Goal: Book appointment/travel/reservation

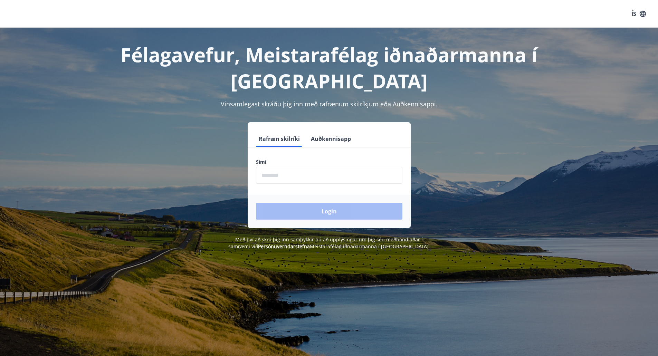
click at [272, 177] on input "phone" at bounding box center [329, 175] width 147 height 17
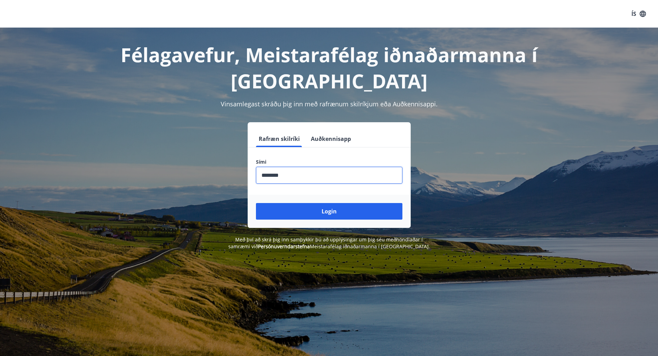
type input "********"
click at [256, 203] on button "Login" at bounding box center [329, 211] width 147 height 17
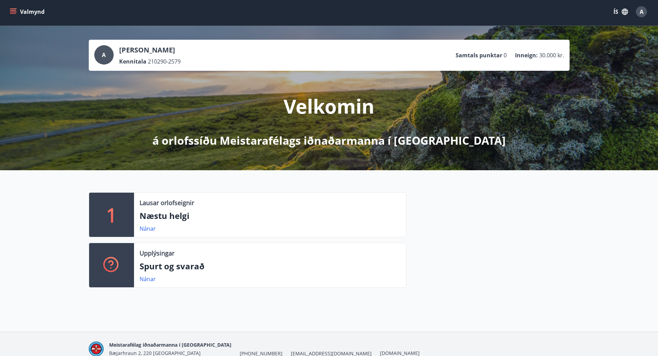
scroll to position [1, 0]
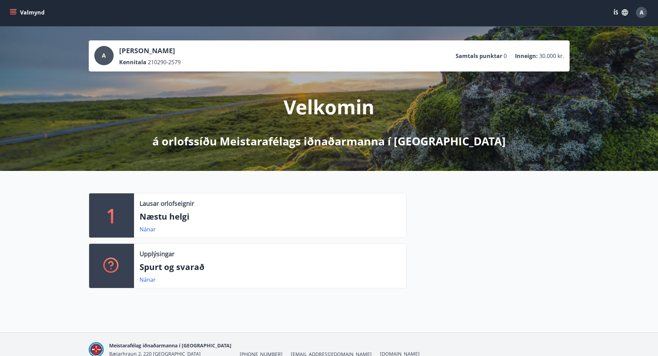
click at [14, 13] on icon "menu" at bounding box center [14, 12] width 8 height 1
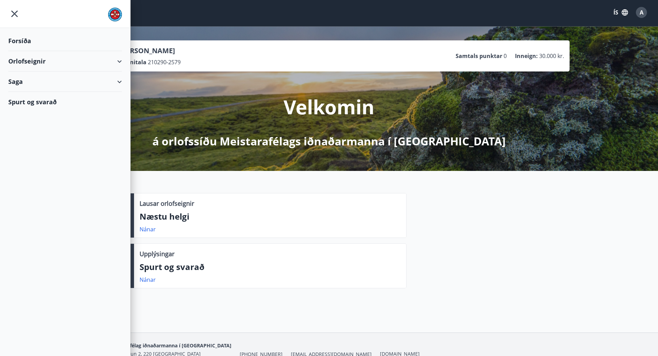
click at [43, 64] on div "Orlofseignir" at bounding box center [65, 61] width 114 height 20
click at [34, 79] on div "Framboð" at bounding box center [65, 79] width 103 height 15
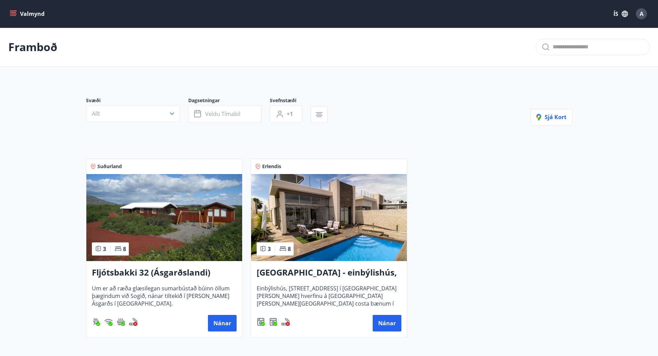
scroll to position [35, 0]
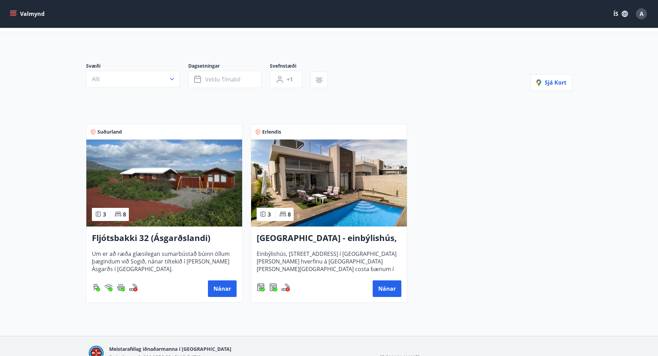
click at [182, 189] on img at bounding box center [164, 183] width 156 height 87
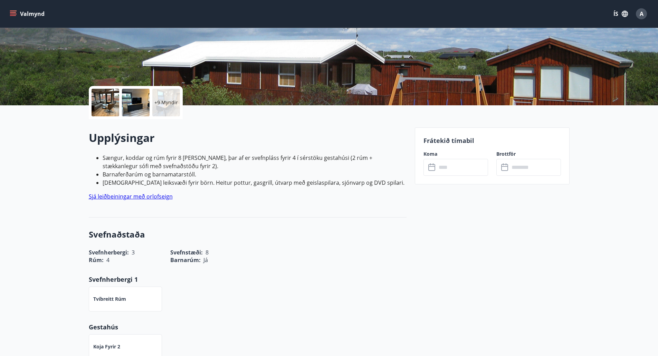
scroll to position [104, 0]
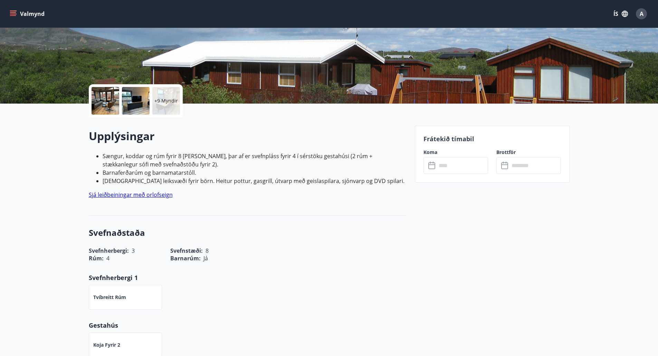
click at [458, 164] on input "text" at bounding box center [462, 165] width 51 height 17
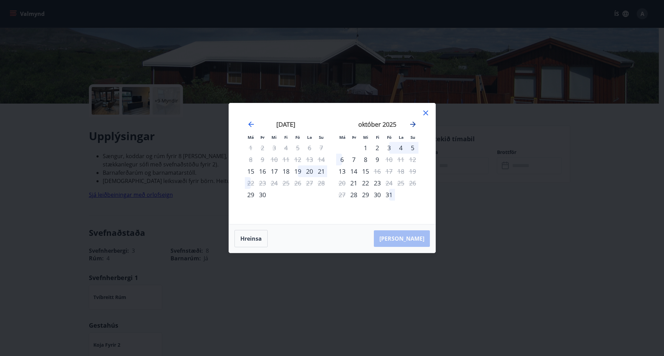
click at [414, 124] on icon "Move forward to switch to the next month." at bounding box center [413, 125] width 6 height 6
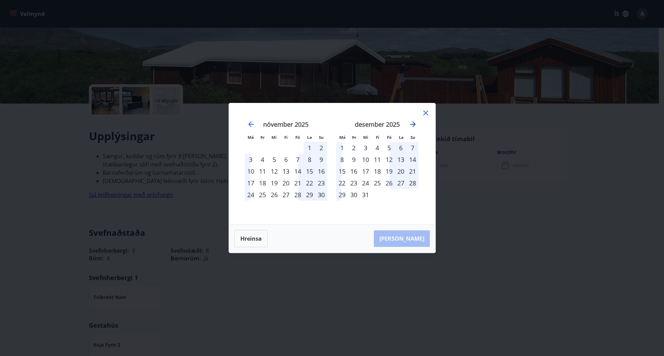
click at [414, 124] on icon "Move forward to switch to the next month." at bounding box center [413, 125] width 6 height 6
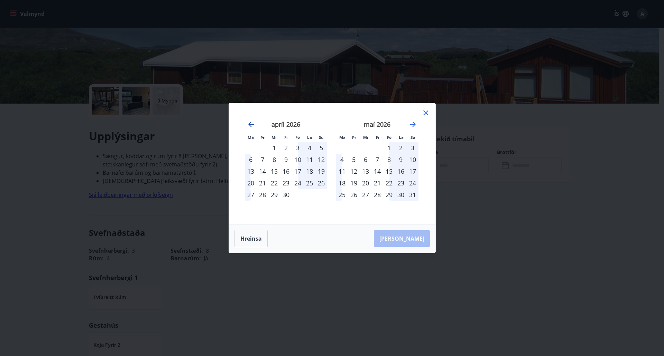
click at [250, 122] on icon "Move backward to switch to the previous month." at bounding box center [251, 124] width 8 height 8
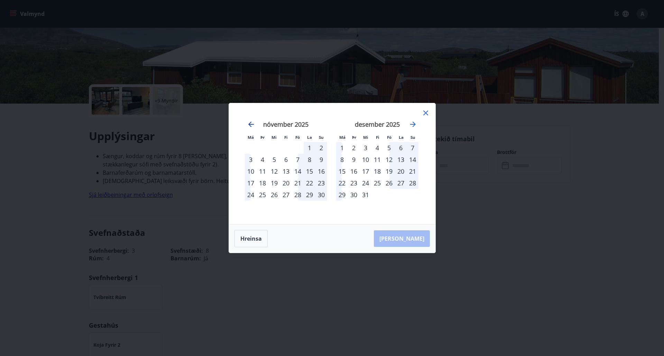
click at [250, 122] on icon "Move backward to switch to the previous month." at bounding box center [251, 124] width 8 height 8
click at [427, 115] on icon at bounding box center [425, 113] width 8 height 8
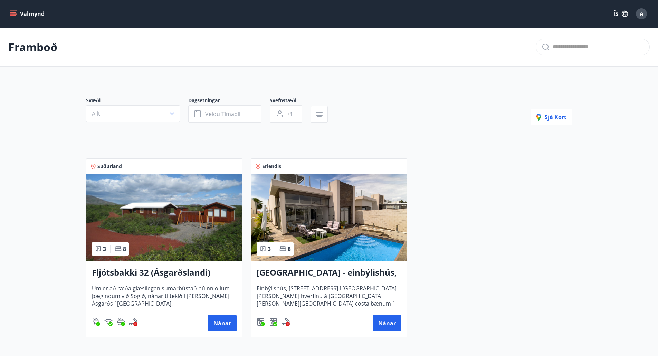
click at [299, 221] on img at bounding box center [329, 217] width 156 height 87
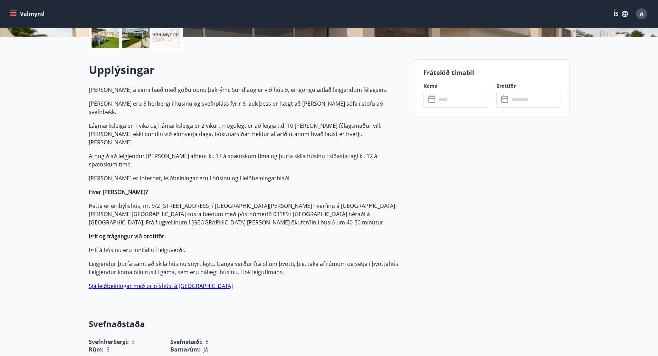
scroll to position [173, 0]
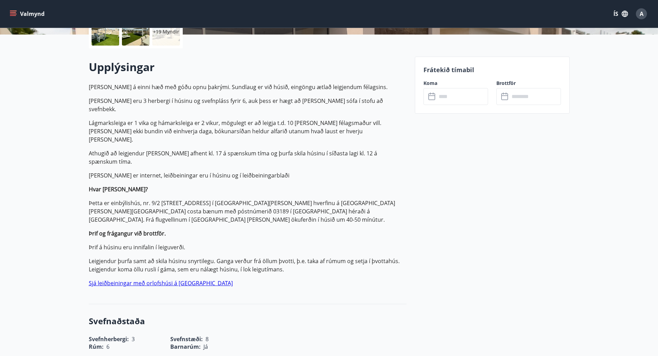
click at [449, 95] on input "text" at bounding box center [462, 96] width 51 height 17
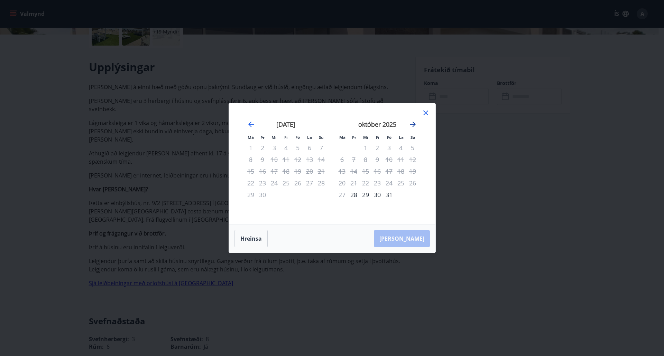
click at [414, 126] on icon "Move forward to switch to the next month." at bounding box center [413, 125] width 6 height 6
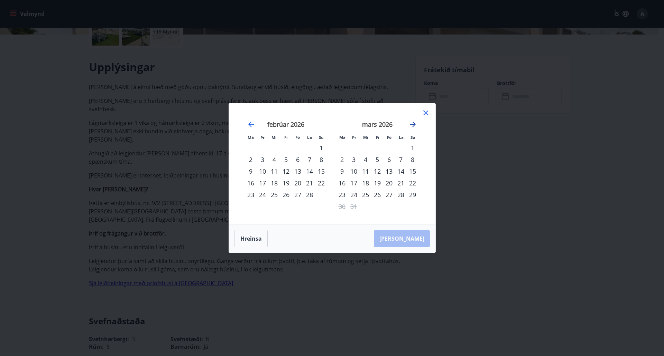
click at [414, 126] on icon "Move forward to switch to the next month." at bounding box center [413, 125] width 6 height 6
click at [251, 124] on icon "Move backward to switch to the previous month." at bounding box center [251, 125] width 6 height 6
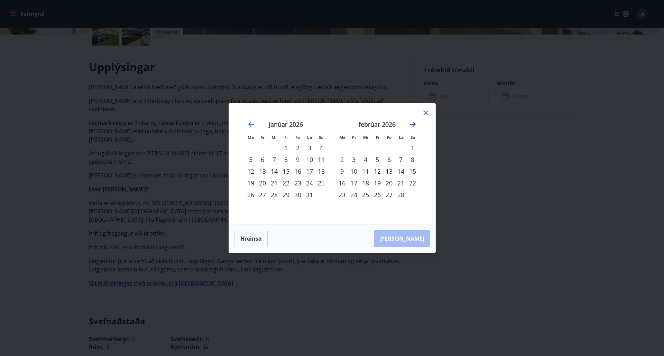
click at [411, 123] on icon "Move forward to switch to the next month." at bounding box center [412, 124] width 8 height 8
click at [251, 124] on icon "Move backward to switch to the previous month." at bounding box center [251, 125] width 6 height 6
click at [426, 114] on icon at bounding box center [425, 113] width 5 height 5
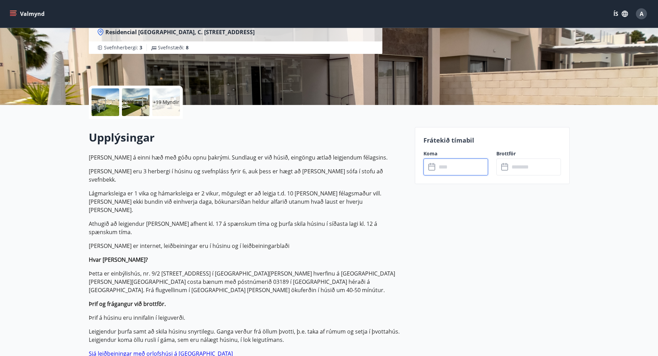
scroll to position [104, 0]
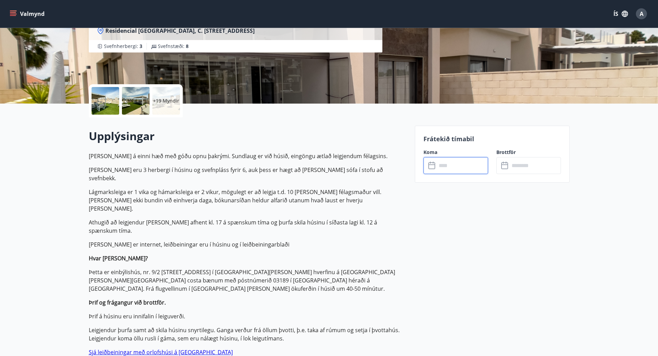
click at [455, 165] on input "text" at bounding box center [462, 165] width 51 height 17
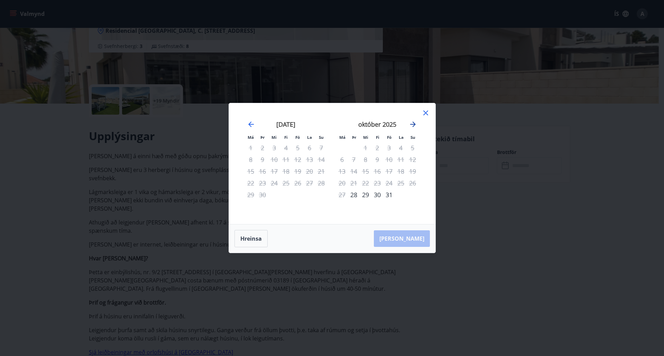
click at [409, 124] on icon "Move forward to switch to the next month." at bounding box center [412, 124] width 8 height 8
click at [411, 123] on icon "Move forward to switch to the next month." at bounding box center [412, 124] width 8 height 8
click at [341, 172] on div "12" at bounding box center [342, 172] width 12 height 12
click at [343, 185] on div "19" at bounding box center [342, 183] width 12 height 12
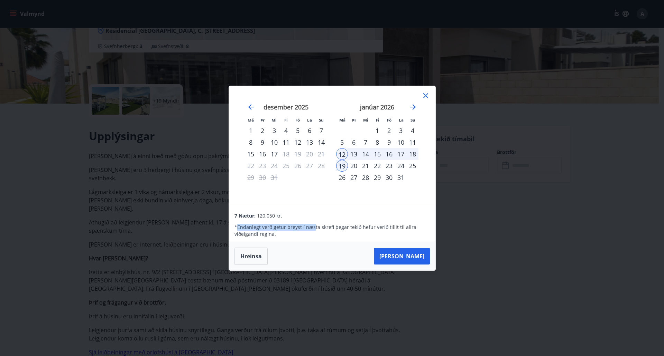
drag, startPoint x: 236, startPoint y: 226, endPoint x: 313, endPoint y: 227, distance: 77.1
click at [313, 227] on p "* Endanlegt verð getur breyst í næsta skrefi þegar tekið hefur verið tillit til…" at bounding box center [331, 231] width 195 height 14
drag, startPoint x: 236, startPoint y: 226, endPoint x: 336, endPoint y: 232, distance: 99.4
click at [336, 232] on p "* Endanlegt verð getur breyst í næsta skrefi þegar tekið hefur verið tillit til…" at bounding box center [331, 231] width 195 height 14
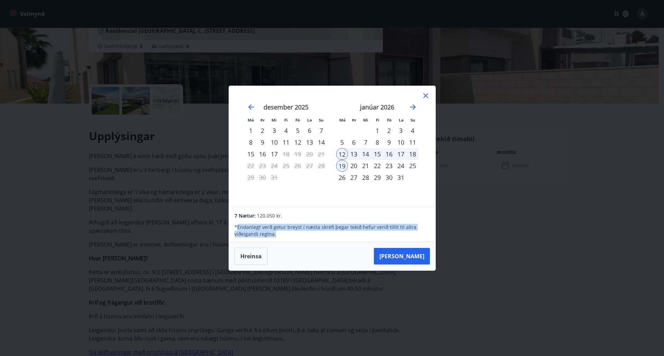
click at [335, 229] on p "* Endanlegt verð getur breyst í næsta skrefi þegar tekið hefur verið tillit til…" at bounding box center [331, 231] width 195 height 14
click at [412, 168] on div "25" at bounding box center [412, 166] width 12 height 12
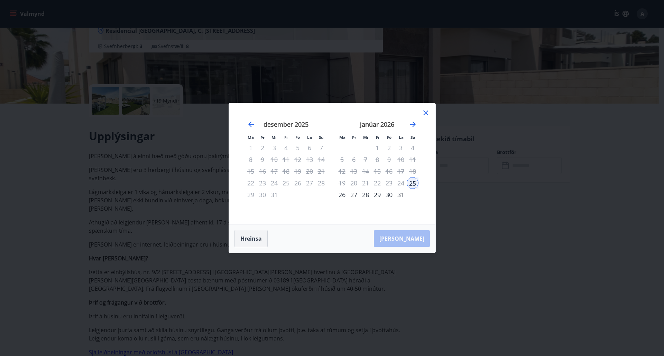
click at [259, 239] on button "Hreinsa" at bounding box center [250, 238] width 33 height 17
click at [411, 125] on icon "Move forward to switch to the next month." at bounding box center [412, 124] width 8 height 8
click at [342, 170] on div "9" at bounding box center [342, 172] width 12 height 12
click at [342, 195] on div "23" at bounding box center [342, 195] width 12 height 12
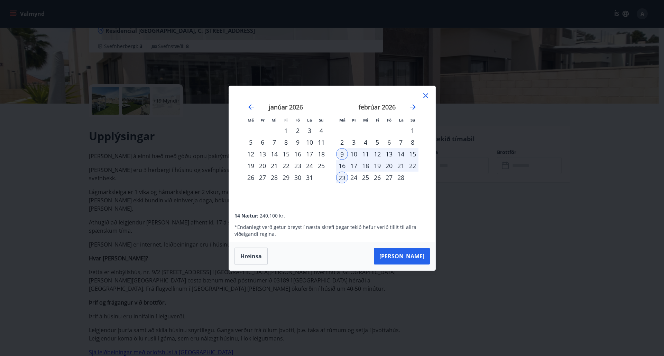
click at [427, 95] on icon at bounding box center [425, 96] width 8 height 8
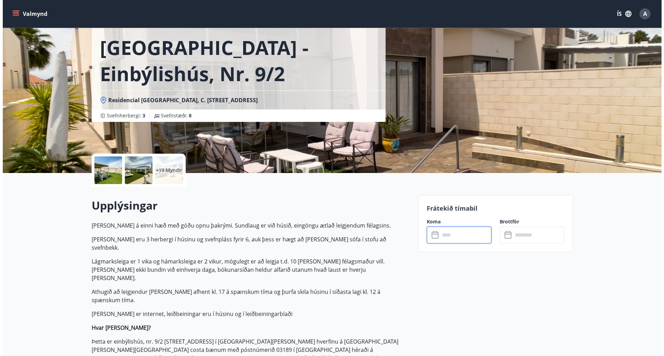
scroll to position [35, 0]
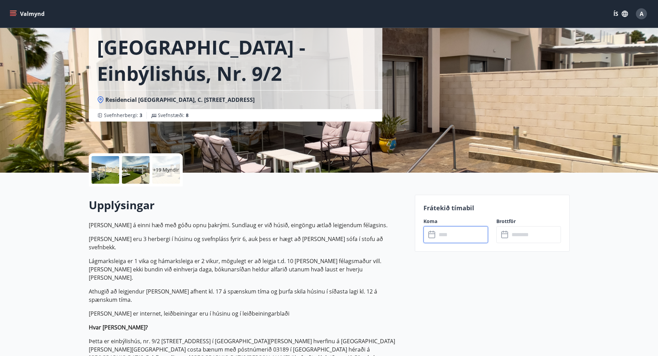
click at [113, 174] on div at bounding box center [106, 170] width 28 height 28
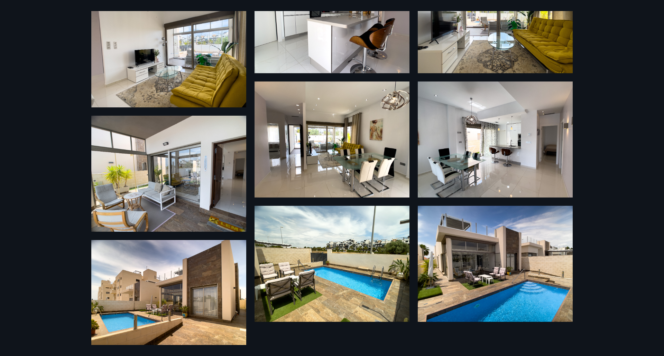
scroll to position [807, 0]
